Goal: Information Seeking & Learning: Find specific page/section

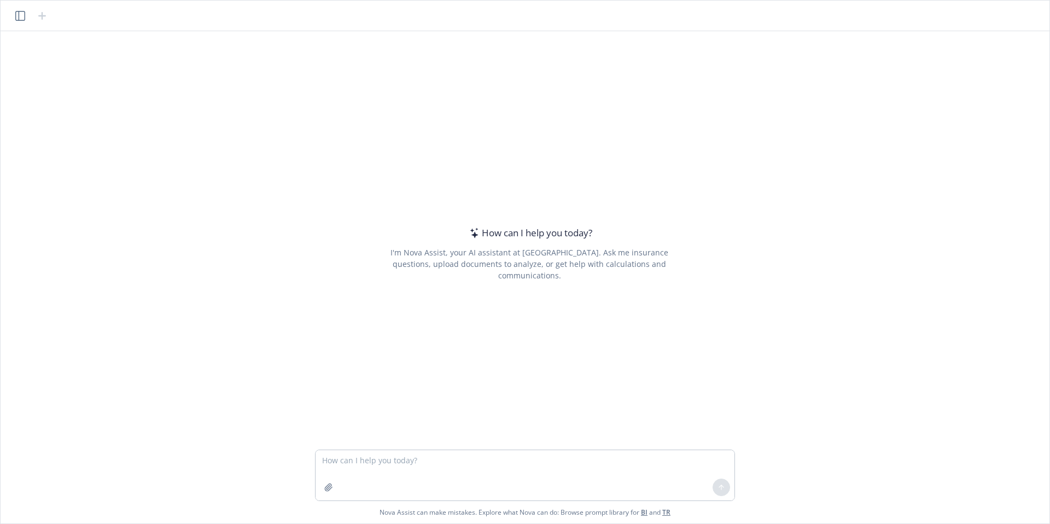
click at [415, 469] on textarea at bounding box center [525, 475] width 419 height 50
click at [433, 467] on textarea at bounding box center [525, 475] width 419 height 50
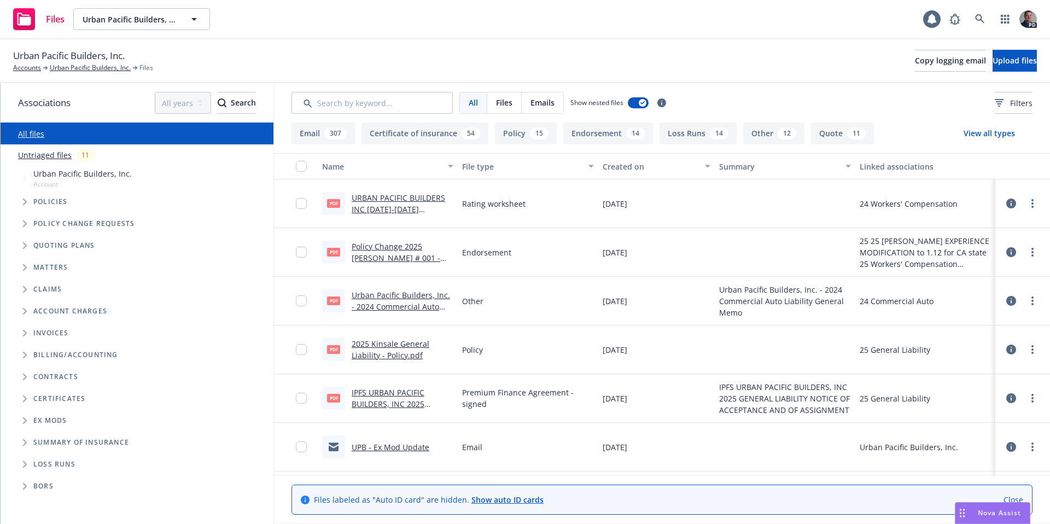
click at [2, 202] on ul "Urban Pacific Builders, Inc. Account Policies Policy change requests Quoting pl…" at bounding box center [137, 255] width 273 height 178
click at [15, 200] on div "Policies" at bounding box center [142, 202] width 262 height 22
click at [23, 201] on icon "Tree Example" at bounding box center [25, 202] width 4 height 7
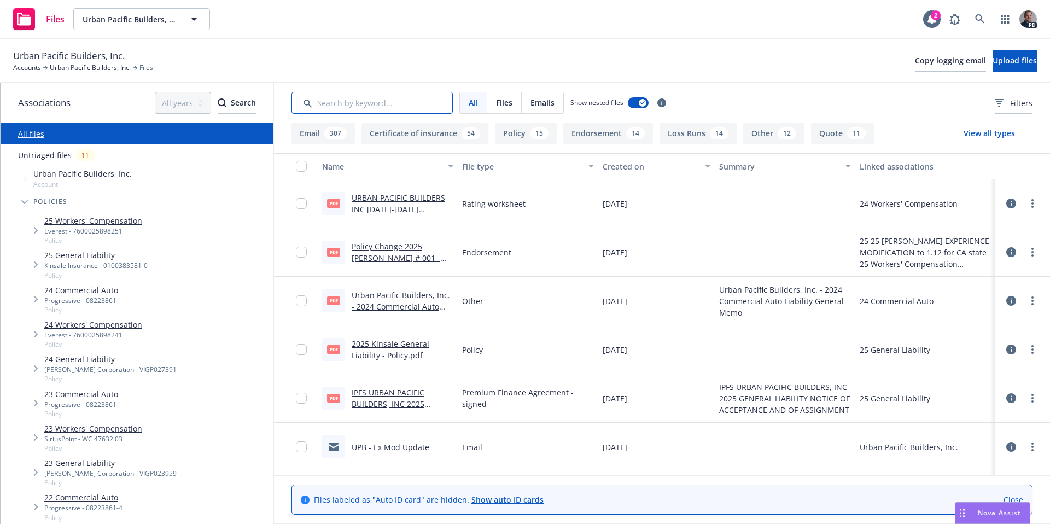
click at [306, 95] on input "Search by keyword..." at bounding box center [372, 103] width 161 height 22
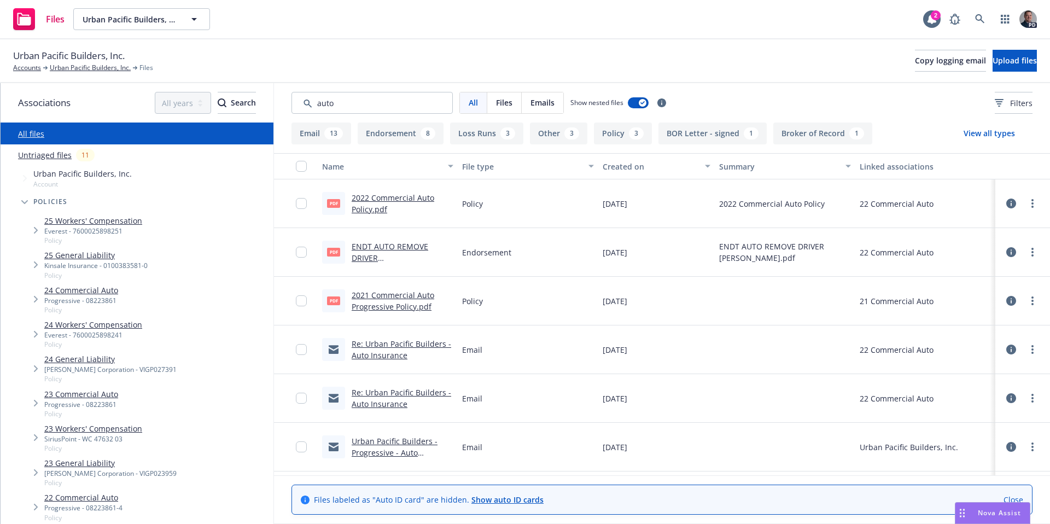
click at [379, 211] on link "2022 Commercial Auto Policy.pdf" at bounding box center [393, 204] width 83 height 22
click at [406, 305] on link "2021 Commercial Auto Progressive Policy.pdf" at bounding box center [393, 301] width 83 height 22
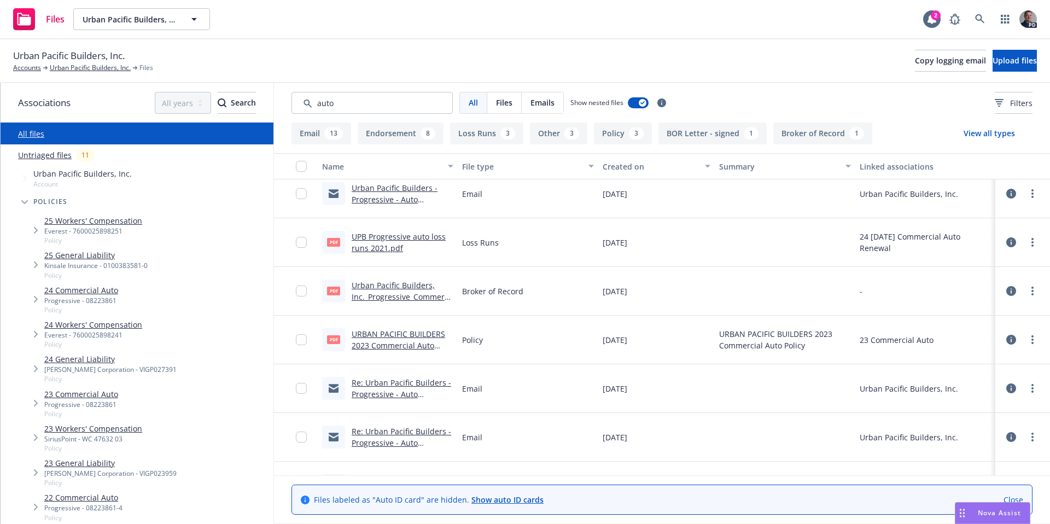
scroll to position [259, 0]
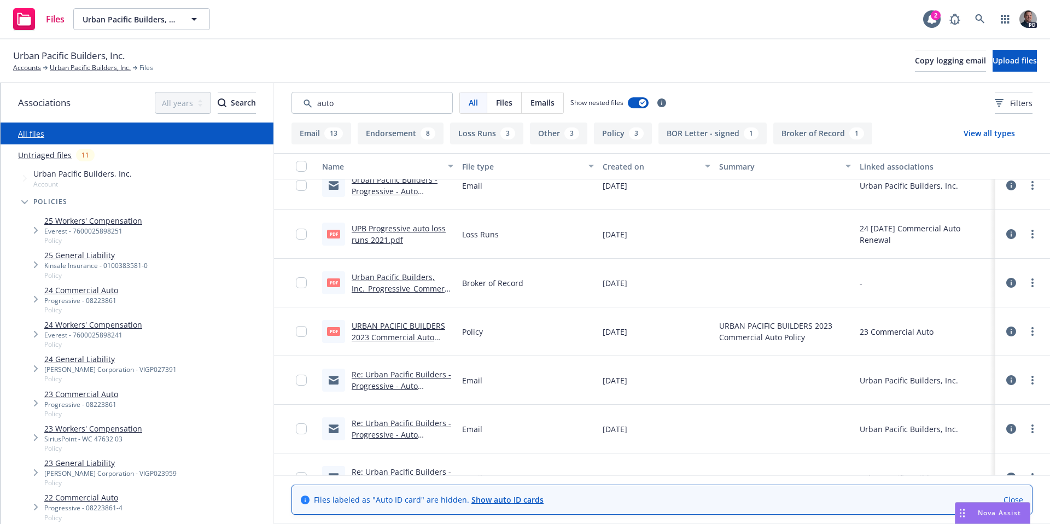
click at [430, 324] on link "URBAN PACIFIC BUILDERS 2023 Commercial Auto Policy.pdf" at bounding box center [399, 337] width 94 height 33
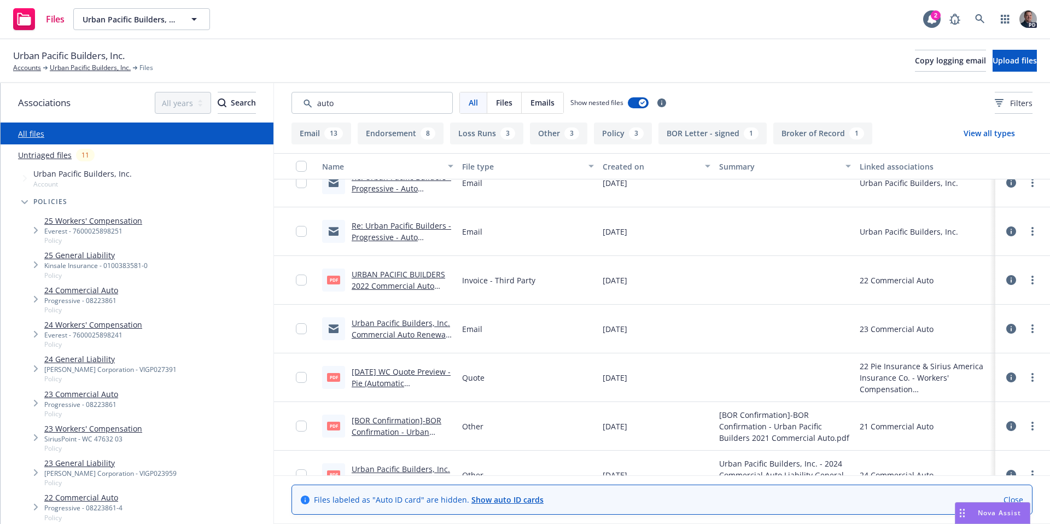
scroll to position [610, 0]
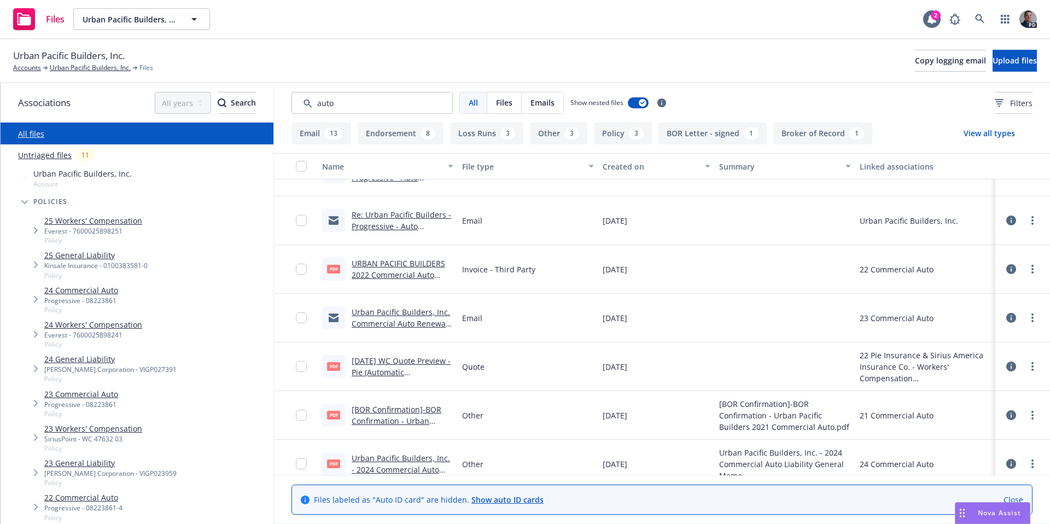
click at [374, 271] on link "URBAN PACIFIC BUILDERS 2022 Commercial Auto Invoice.pdf" at bounding box center [399, 274] width 94 height 33
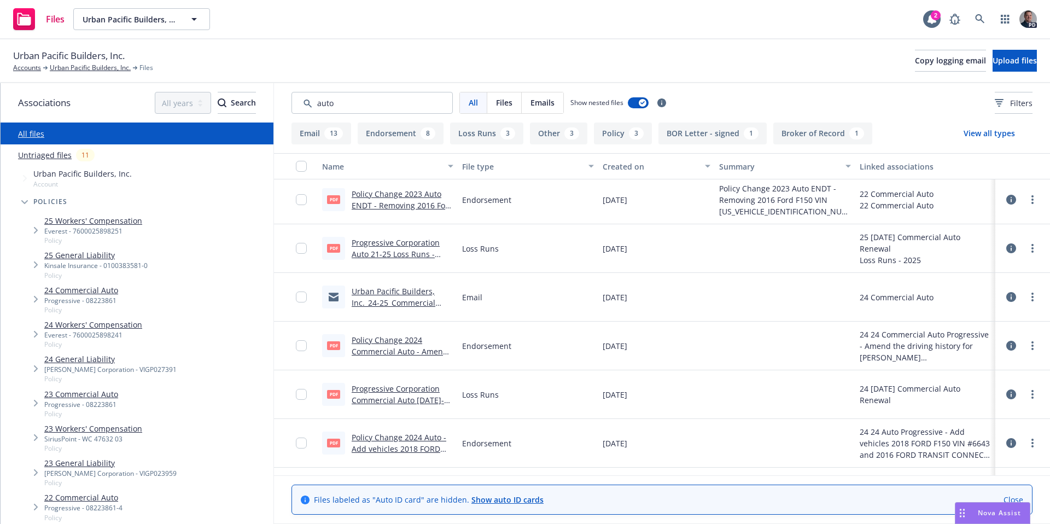
scroll to position [1163, 0]
click at [431, 352] on link "Policy Change 2024 Commercial Auto - Amend the driving history for Hipolito Are…" at bounding box center [400, 354] width 96 height 45
click at [413, 346] on link "Policy Change 2024 Commercial Auto - Amend the driving history for Hipolito Are…" at bounding box center [400, 354] width 96 height 45
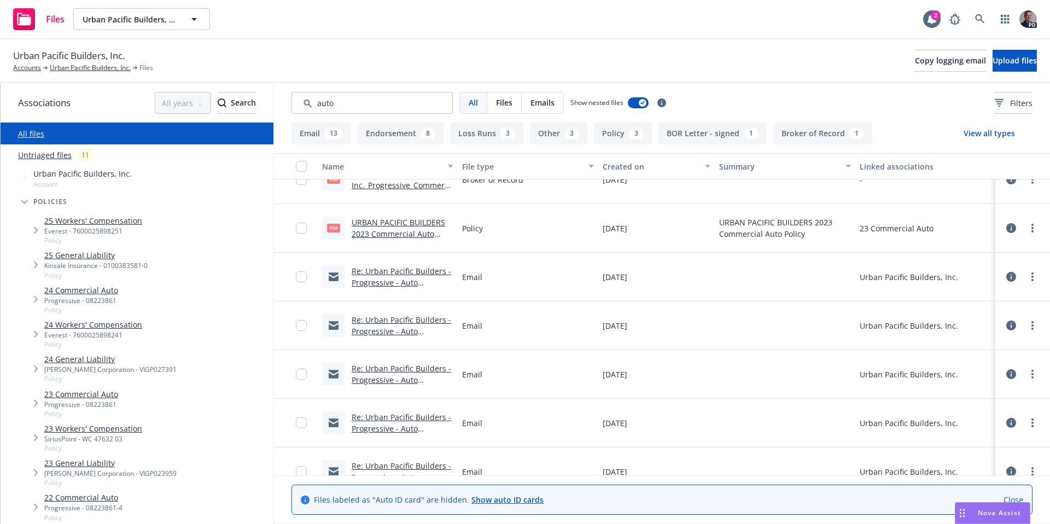
scroll to position [0, 0]
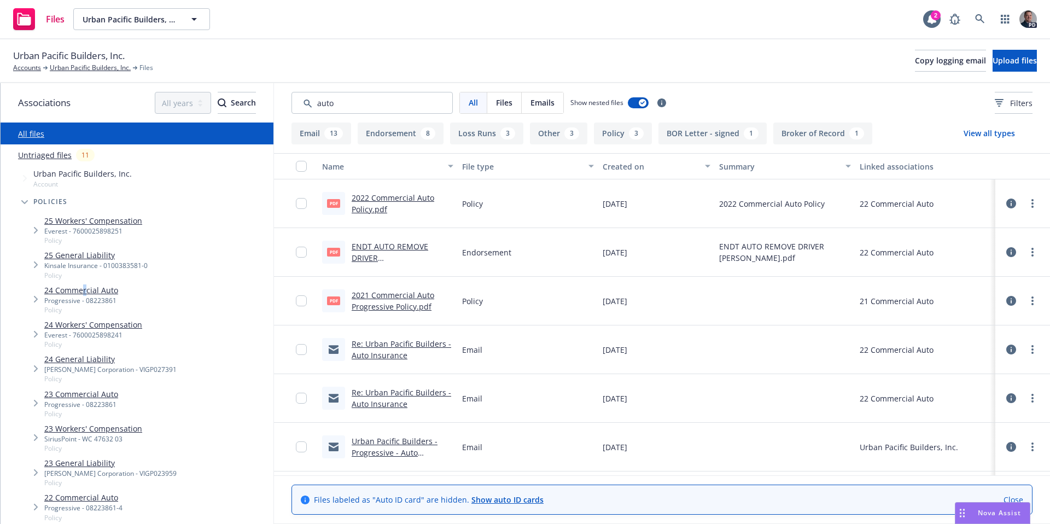
click at [85, 292] on link "24 Commercial Auto" at bounding box center [81, 289] width 74 height 11
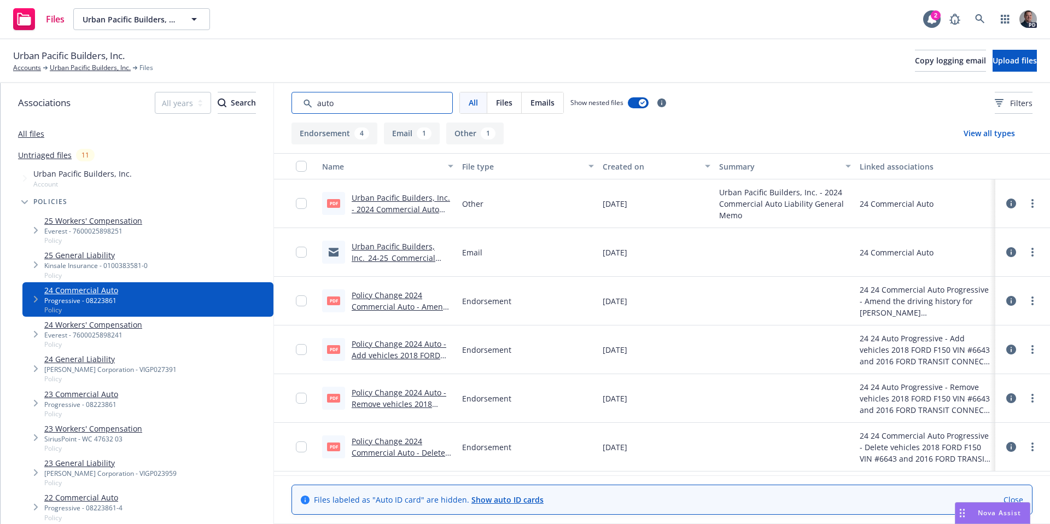
click at [340, 103] on input "Search by keyword..." at bounding box center [372, 103] width 161 height 22
drag, startPoint x: 340, startPoint y: 103, endPoint x: 292, endPoint y: 101, distance: 48.2
click at [292, 101] on input "Search by keyword..." at bounding box center [372, 103] width 161 height 22
paste input "Eduardo Ayon"
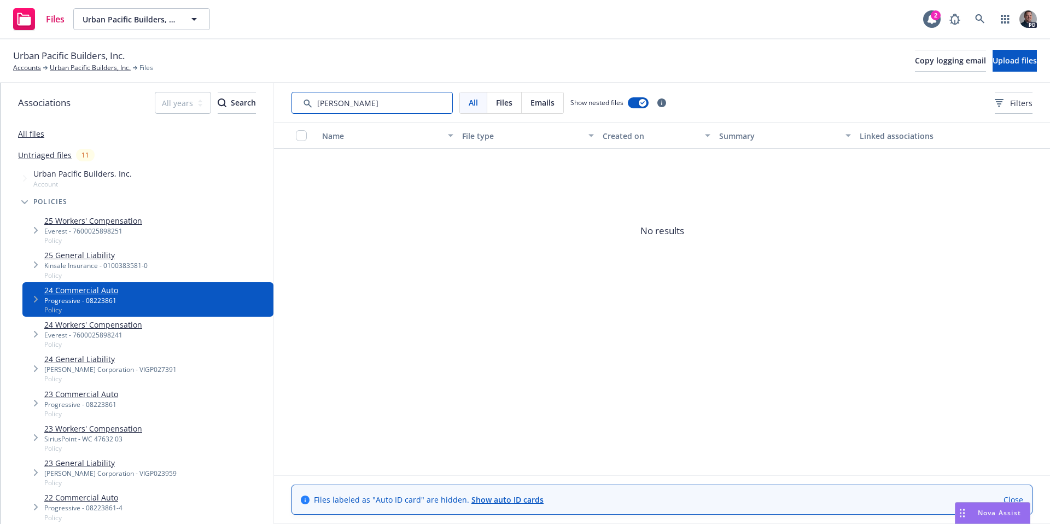
drag, startPoint x: 375, startPoint y: 104, endPoint x: 313, endPoint y: 103, distance: 61.8
click at [313, 103] on input "Search by keyword..." at bounding box center [372, 103] width 161 height 22
type input "Eduardo Ayon"
click at [543, 107] on span "Emails" at bounding box center [543, 102] width 24 height 11
click at [465, 106] on div "All" at bounding box center [473, 102] width 27 height 21
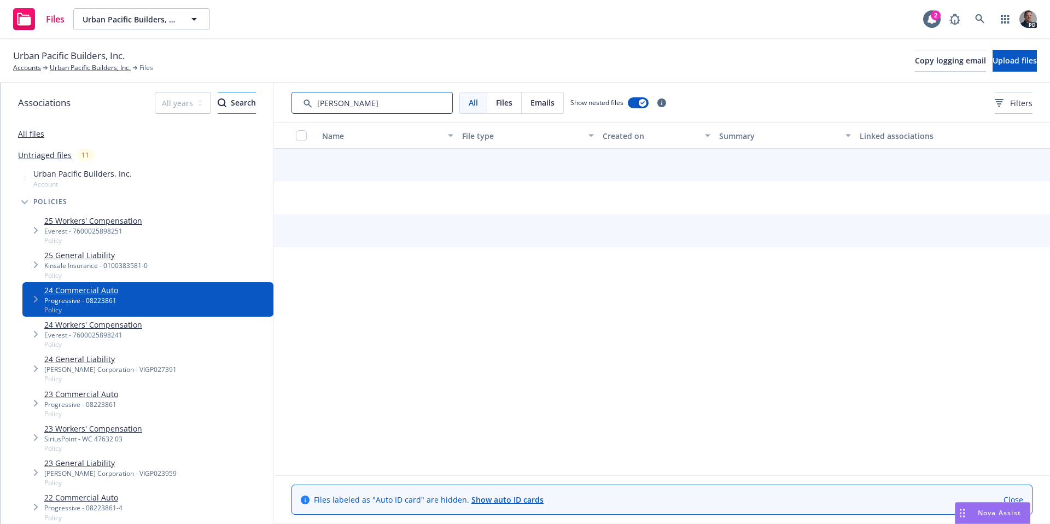
drag, startPoint x: 385, startPoint y: 108, endPoint x: 224, endPoint y: 108, distance: 160.8
click at [224, 108] on div "Associations All years 2027 2026 2025 2024 2023 2022 2021 2020 2019 2018 2017 2…" at bounding box center [526, 303] width 1050 height 441
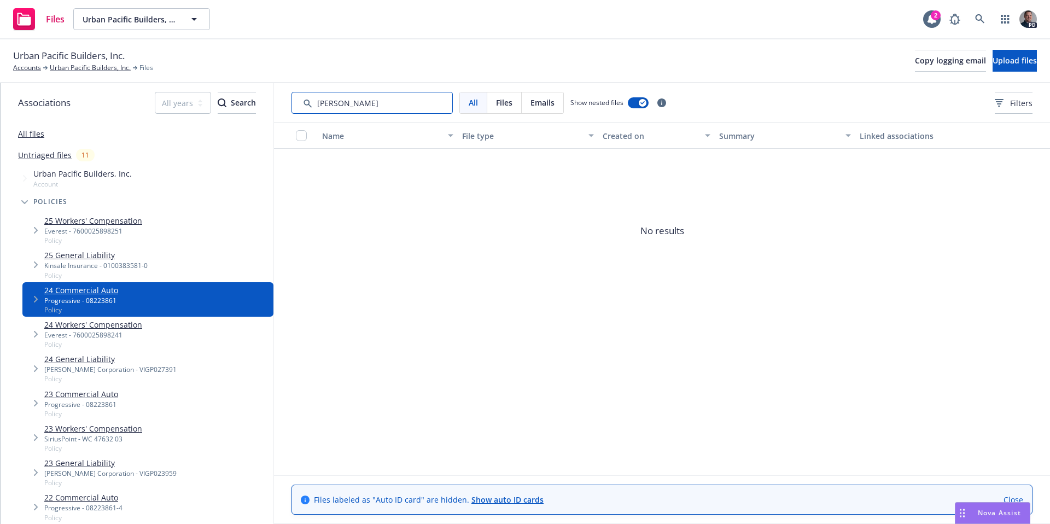
drag, startPoint x: 393, startPoint y: 98, endPoint x: 252, endPoint y: 100, distance: 141.2
click at [252, 100] on div "Associations All years 2027 2026 2025 2024 2023 2022 2021 2020 2019 2018 2017 2…" at bounding box center [526, 303] width 1050 height 441
drag, startPoint x: 385, startPoint y: 103, endPoint x: 290, endPoint y: 102, distance: 94.7
click at [290, 102] on div "All Files Emails Show nested files Filters" at bounding box center [662, 102] width 776 height 39
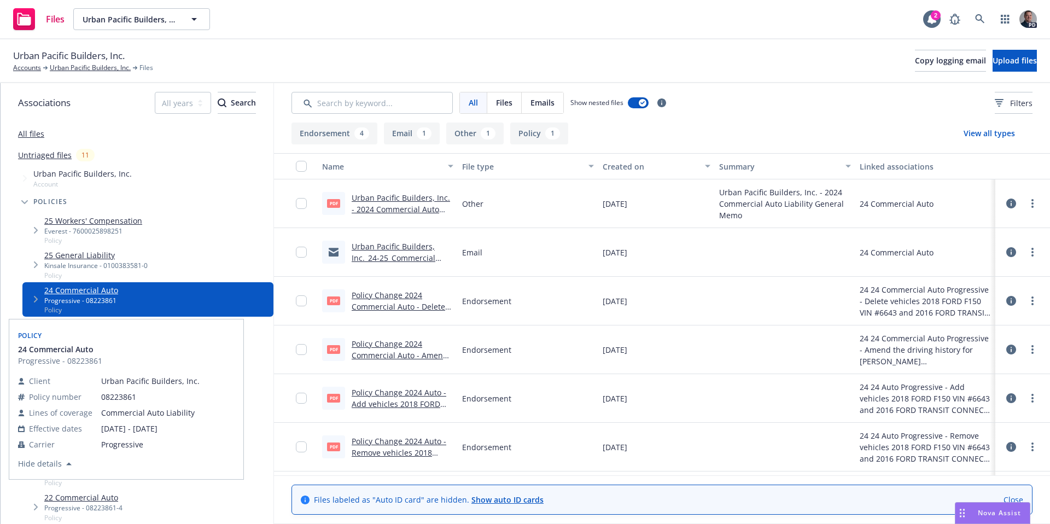
click at [83, 293] on link "24 Commercial Auto" at bounding box center [81, 289] width 74 height 11
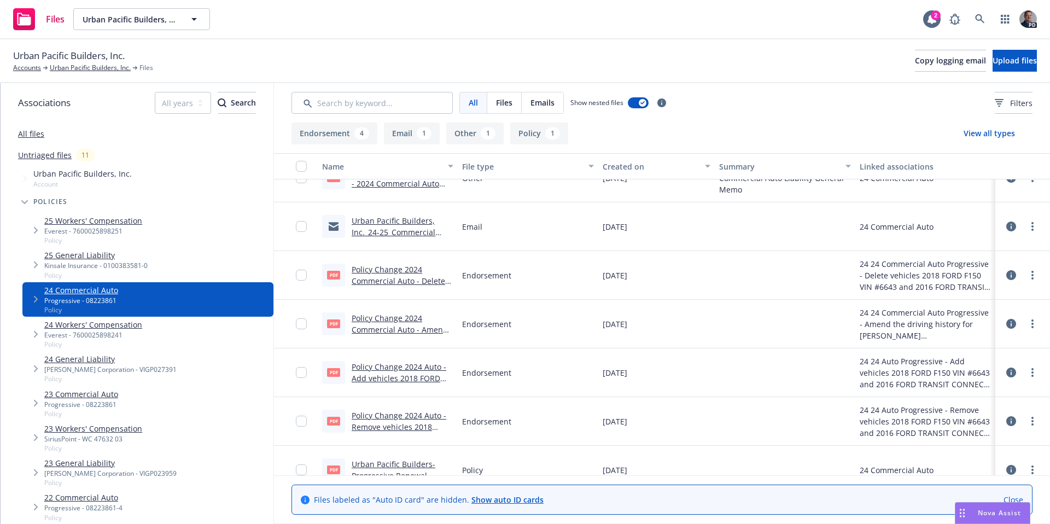
scroll to position [45, 0]
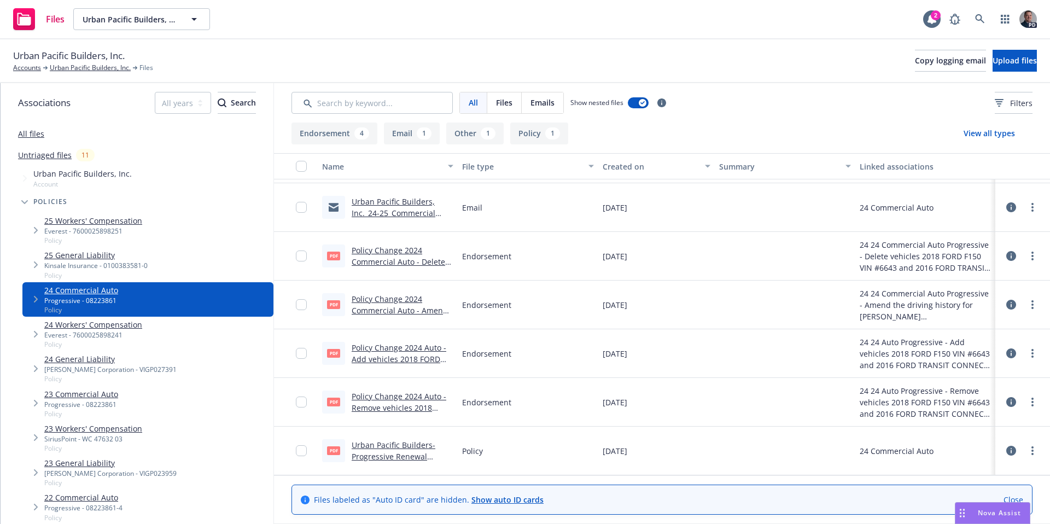
click at [399, 449] on link "Urban Pacific Builders- Progressive Renewal 10-19-2024.pdf" at bounding box center [394, 456] width 84 height 33
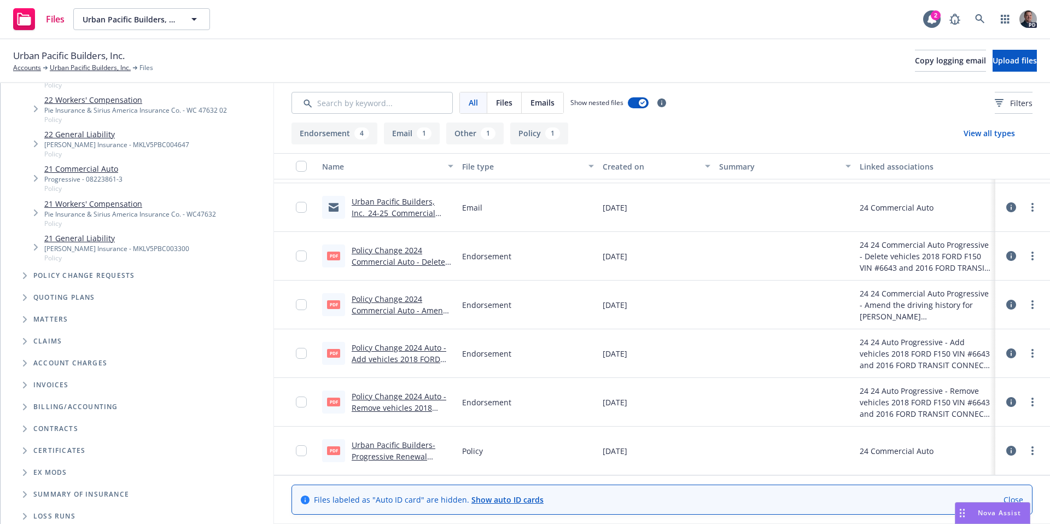
scroll to position [458, 0]
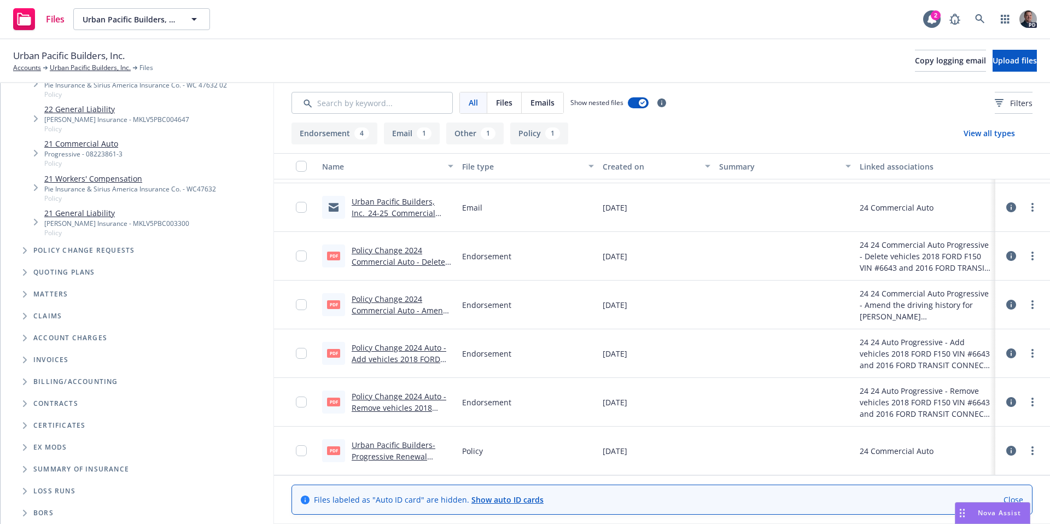
click at [29, 249] on span "Tree Example" at bounding box center [25, 251] width 18 height 18
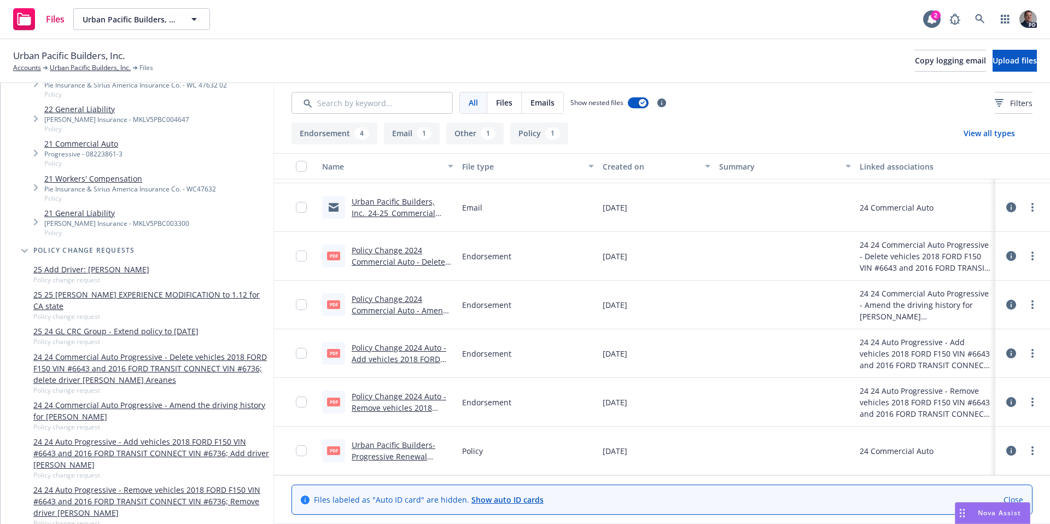
scroll to position [466, 0]
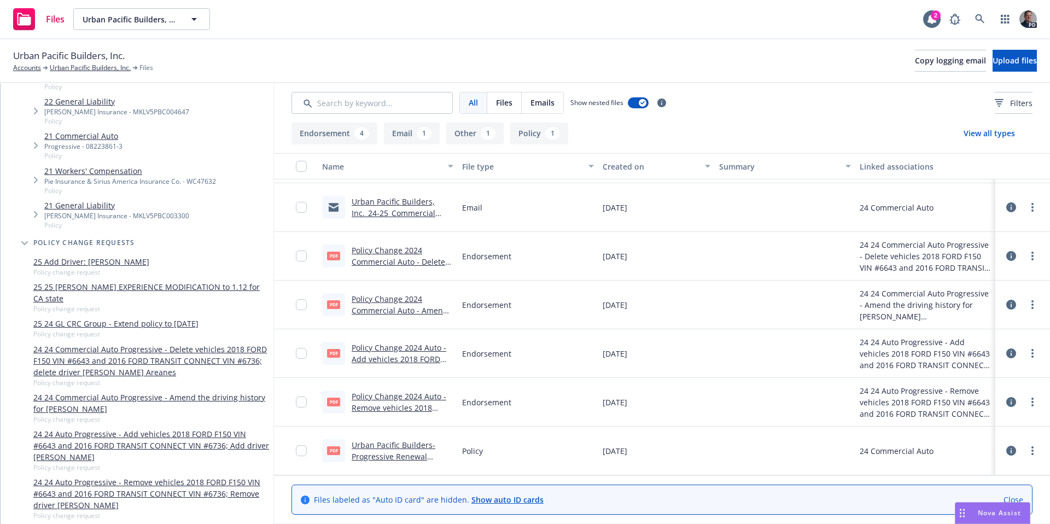
click at [116, 262] on link "25 Add Driver: Eduardo Ayon" at bounding box center [91, 261] width 116 height 11
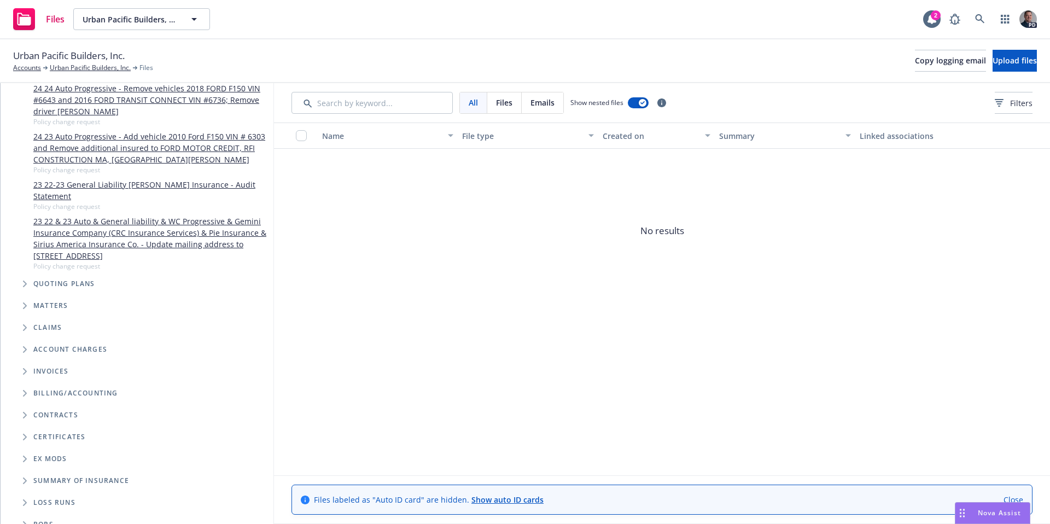
scroll to position [859, 0]
